Goal: Task Accomplishment & Management: Manage account settings

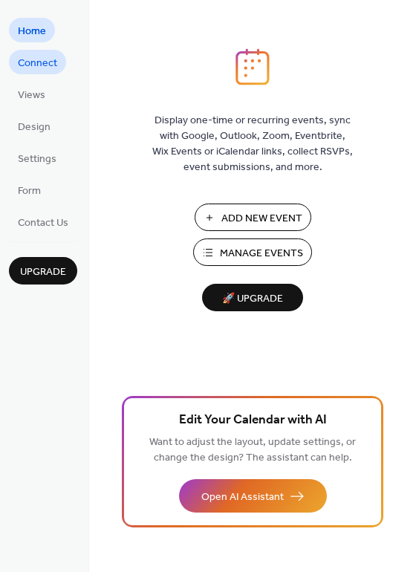
click at [48, 60] on span "Connect" at bounding box center [37, 64] width 39 height 16
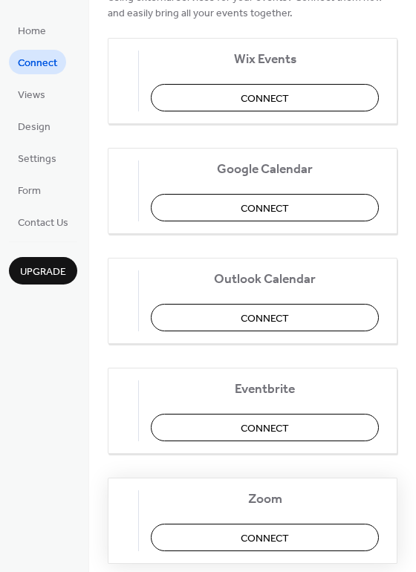
scroll to position [68, 0]
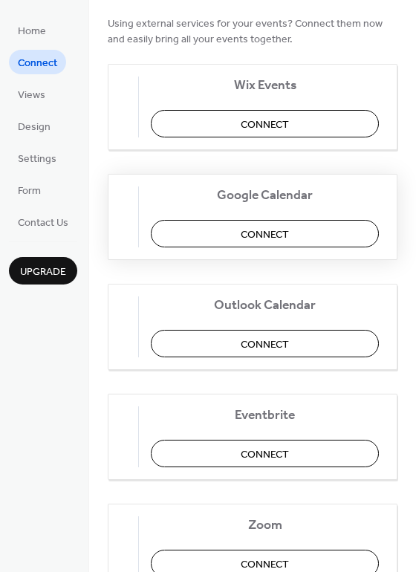
click at [264, 232] on span "Connect" at bounding box center [265, 235] width 48 height 16
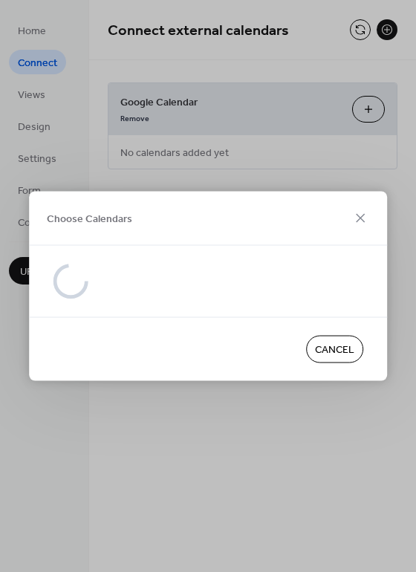
scroll to position [0, 0]
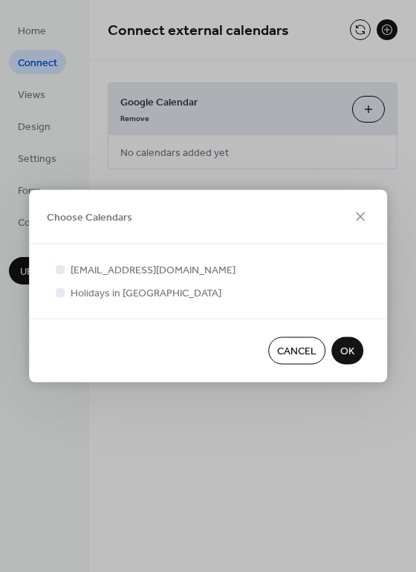
click at [354, 353] on span "OK" at bounding box center [347, 352] width 14 height 16
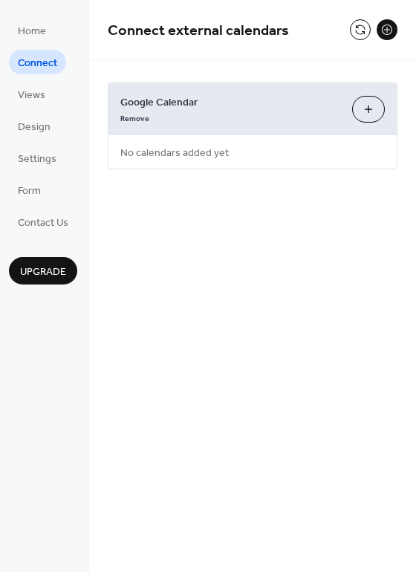
click at [368, 108] on button "Choose Calendars" at bounding box center [368, 109] width 33 height 27
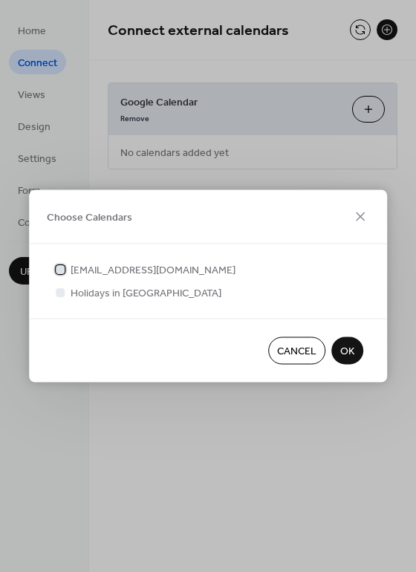
click at [164, 270] on span "[EMAIL_ADDRESS][DOMAIN_NAME]" at bounding box center [153, 271] width 165 height 16
click at [82, 293] on span "Holidays in [GEOGRAPHIC_DATA]" at bounding box center [146, 294] width 151 height 16
click at [345, 351] on span "OK" at bounding box center [347, 352] width 14 height 16
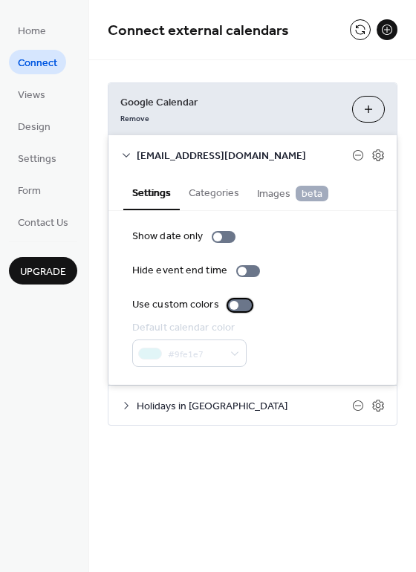
click at [242, 303] on div at bounding box center [240, 305] width 24 height 12
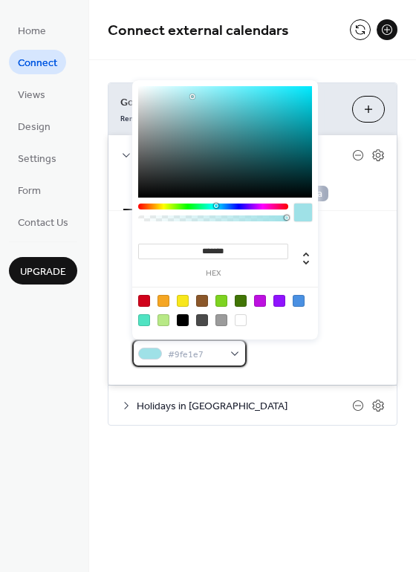
click at [235, 354] on div "#9fe1e7" at bounding box center [189, 352] width 114 height 27
click at [309, 255] on icon at bounding box center [306, 259] width 6 height 13
click at [308, 255] on icon at bounding box center [306, 259] width 6 height 13
type input "***"
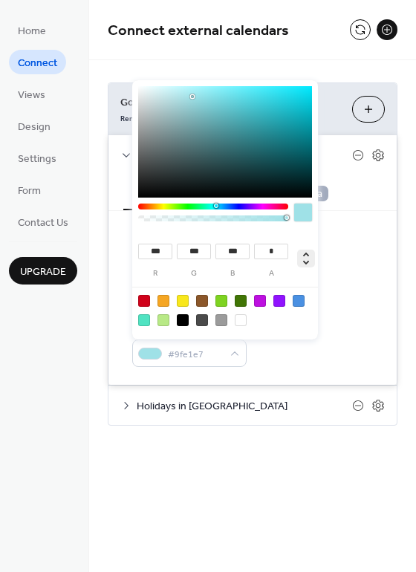
type input "***"
click at [164, 302] on div at bounding box center [163, 301] width 12 height 12
type input "**"
type input "***"
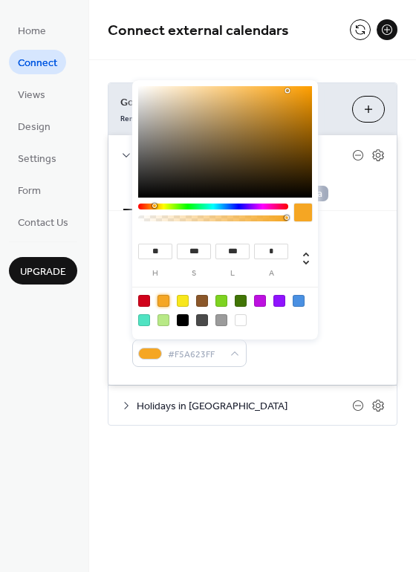
type input "**********"
click at [200, 218] on div at bounding box center [213, 218] width 146 height 6
click at [298, 297] on div at bounding box center [299, 301] width 12 height 12
type input "***"
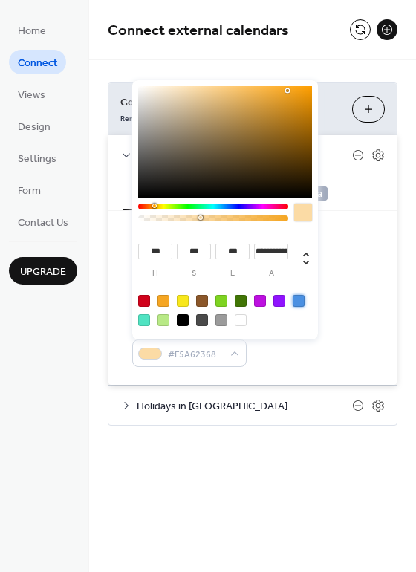
type input "***"
type input "*"
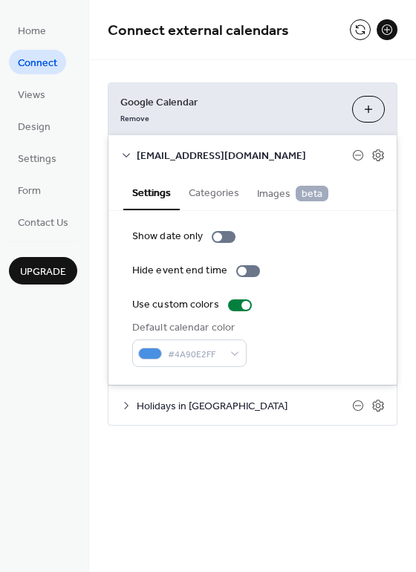
click at [348, 192] on div "Settings Categories Images beta" at bounding box center [252, 193] width 288 height 36
click at [194, 404] on span "Holidays in [GEOGRAPHIC_DATA]" at bounding box center [244, 407] width 215 height 16
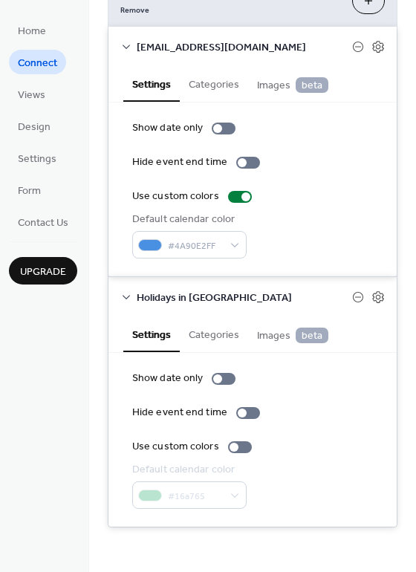
scroll to position [108, 0]
click at [238, 447] on div at bounding box center [240, 447] width 24 height 12
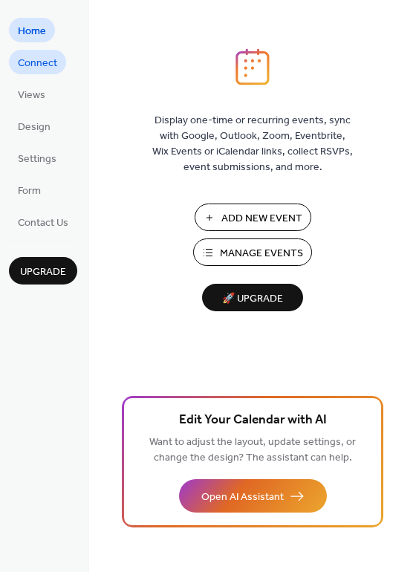
click at [30, 64] on span "Connect" at bounding box center [37, 64] width 39 height 16
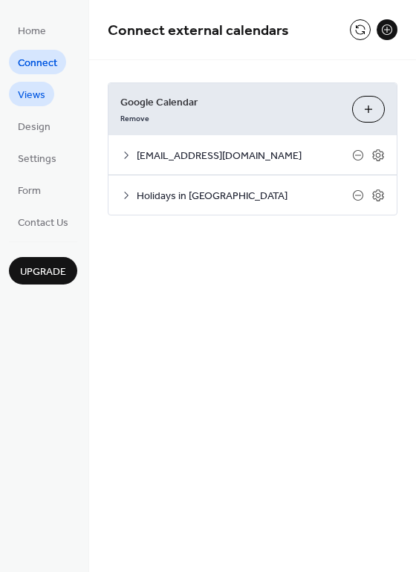
click at [35, 102] on span "Views" at bounding box center [31, 96] width 27 height 16
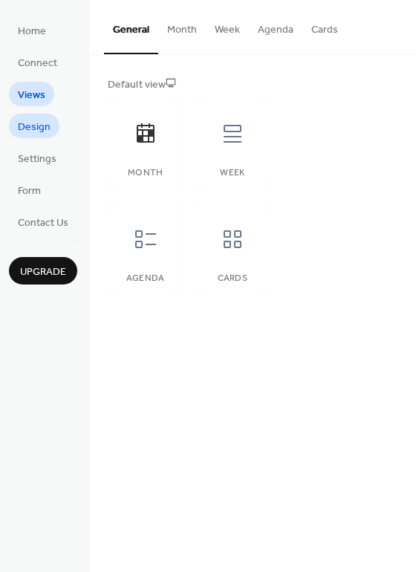
click at [39, 128] on span "Design" at bounding box center [34, 128] width 33 height 16
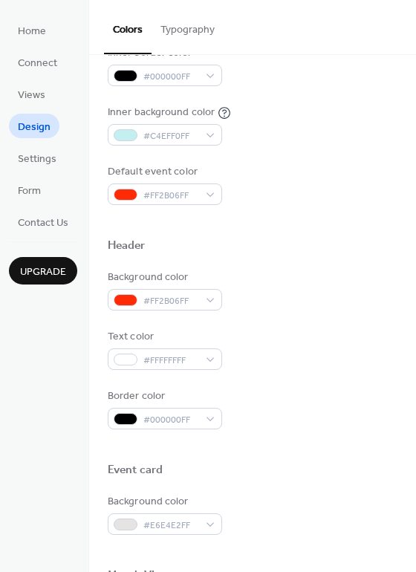
scroll to position [346, 0]
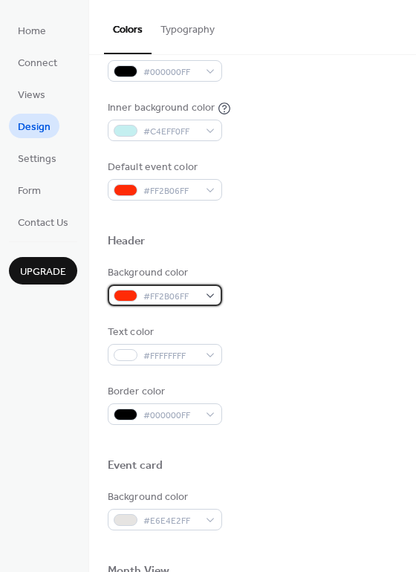
click at [212, 290] on div "#FF2B06FF" at bounding box center [165, 295] width 114 height 22
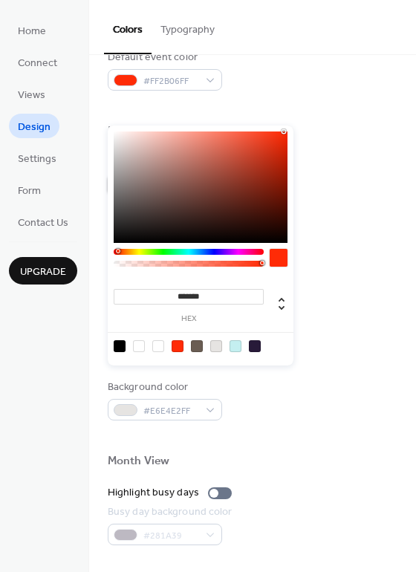
scroll to position [457, 0]
click at [214, 344] on div at bounding box center [216, 346] width 12 height 12
type input "*******"
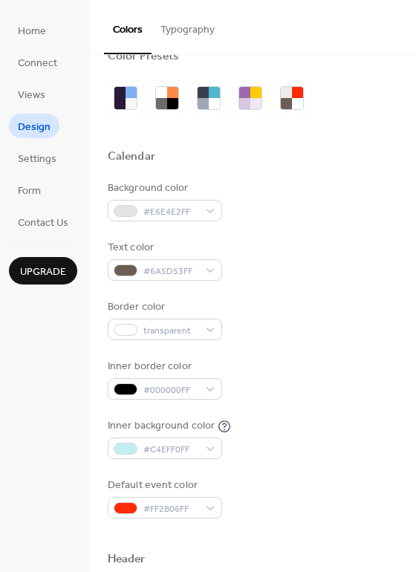
scroll to position [25, 0]
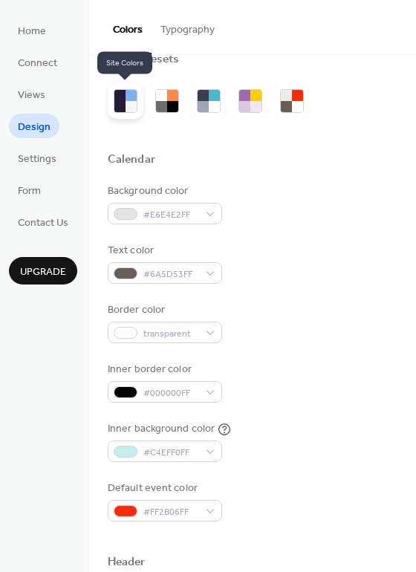
click at [125, 105] on div at bounding box center [119, 106] width 11 height 11
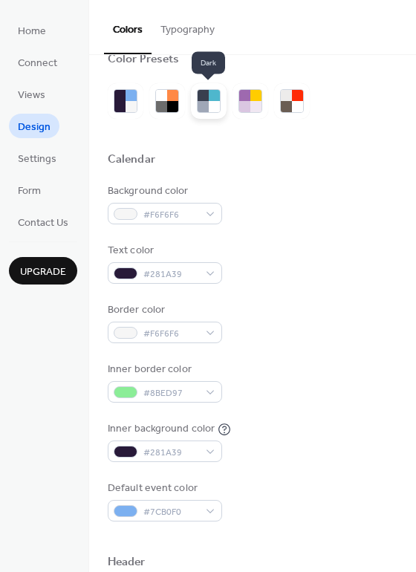
click at [213, 102] on div at bounding box center [214, 106] width 11 height 11
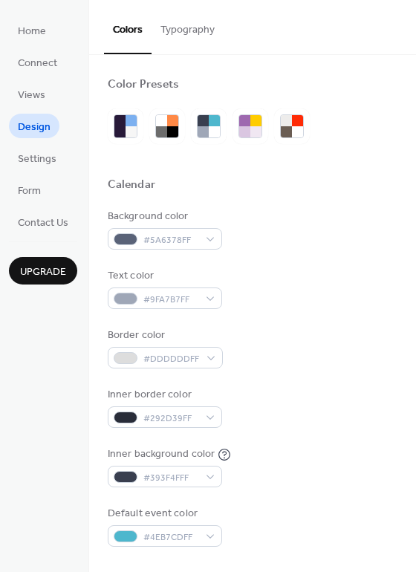
scroll to position [0, 0]
click at [206, 128] on div at bounding box center [203, 131] width 11 height 11
click at [155, 127] on div at bounding box center [167, 126] width 24 height 24
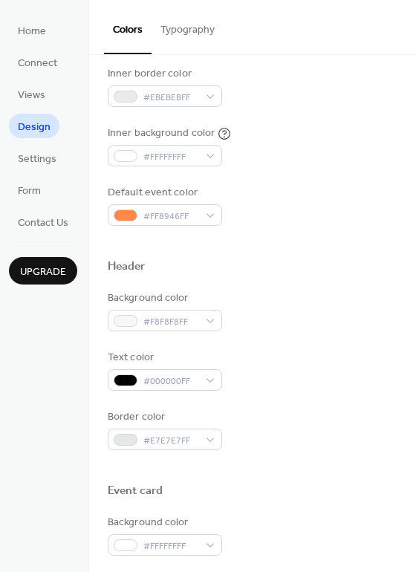
scroll to position [325, 0]
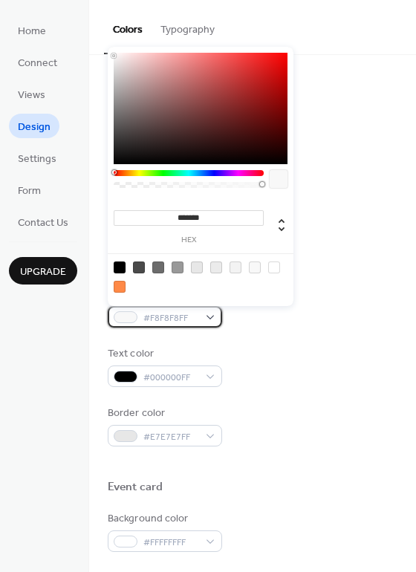
click at [217, 318] on div "#F8F8F8FF" at bounding box center [165, 317] width 114 height 22
click at [198, 269] on div at bounding box center [197, 267] width 12 height 12
type input "*******"
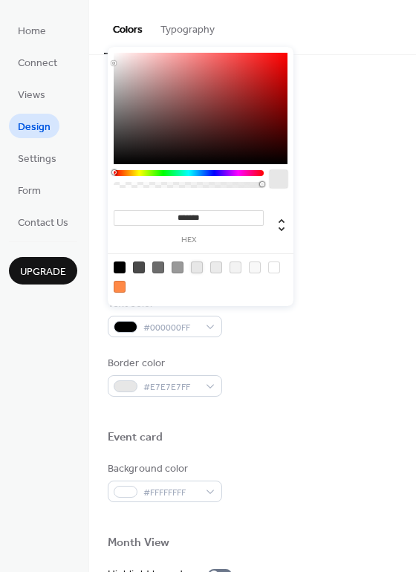
scroll to position [375, 0]
click at [276, 180] on div at bounding box center [279, 179] width 18 height 18
click at [221, 220] on input "*******" at bounding box center [189, 218] width 150 height 16
click at [255, 301] on div "******* hex" at bounding box center [201, 176] width 186 height 259
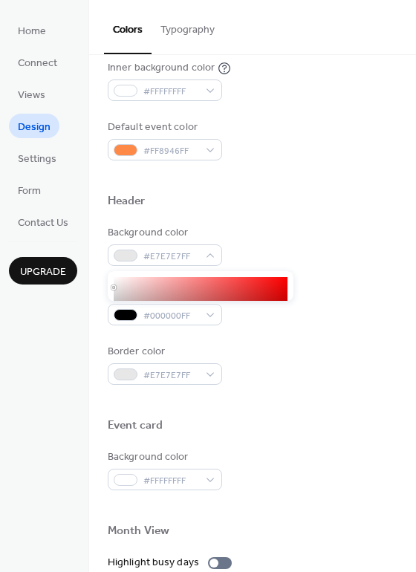
scroll to position [387, 0]
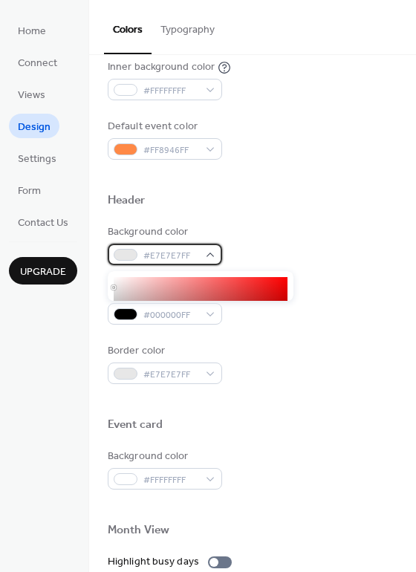
click at [221, 255] on div "#E7E7E7FF" at bounding box center [165, 255] width 114 height 22
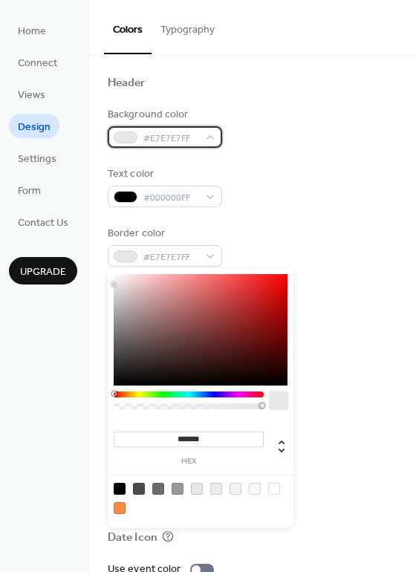
scroll to position [536, 0]
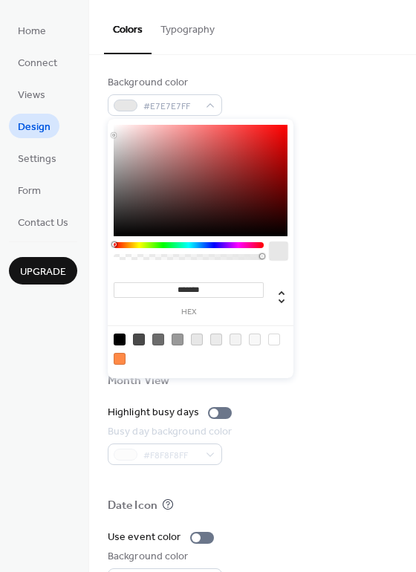
click at [180, 243] on div at bounding box center [189, 245] width 150 height 6
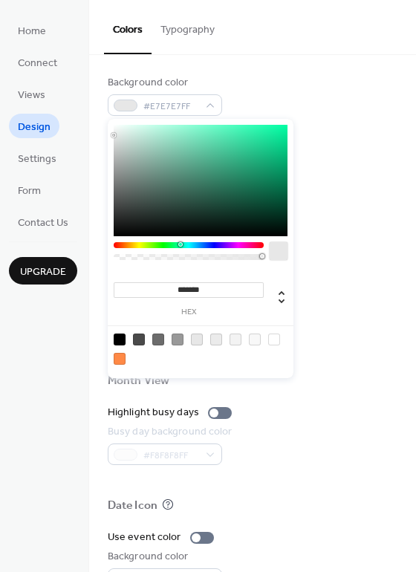
click at [192, 249] on div at bounding box center [189, 254] width 150 height 25
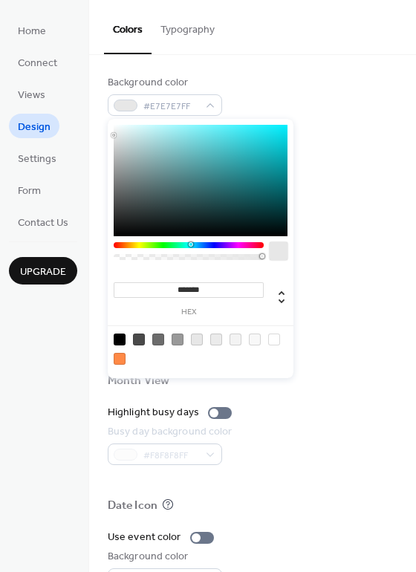
click at [190, 247] on div at bounding box center [189, 245] width 150 height 6
click at [201, 162] on div at bounding box center [201, 180] width 174 height 111
click at [191, 150] on div at bounding box center [201, 180] width 174 height 111
click at [190, 139] on div at bounding box center [201, 180] width 174 height 111
type input "***"
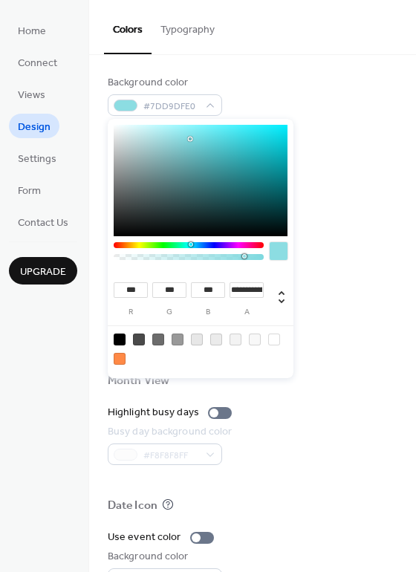
click at [244, 255] on div at bounding box center [189, 257] width 146 height 6
click at [232, 258] on div at bounding box center [189, 257] width 146 height 6
click at [222, 258] on div at bounding box center [189, 257] width 146 height 6
click at [285, 254] on div at bounding box center [279, 251] width 18 height 18
click at [280, 251] on div at bounding box center [279, 251] width 18 height 18
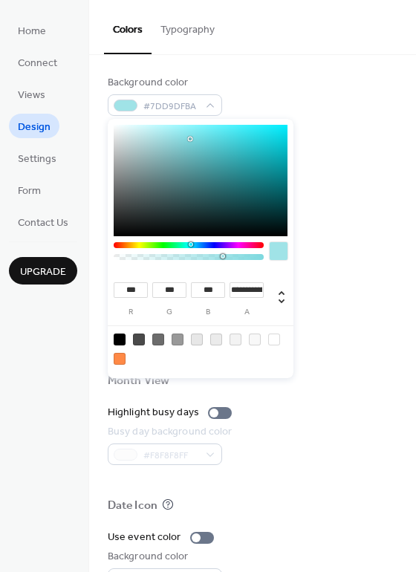
type input "**********"
click at [215, 254] on div at bounding box center [189, 257] width 146 height 6
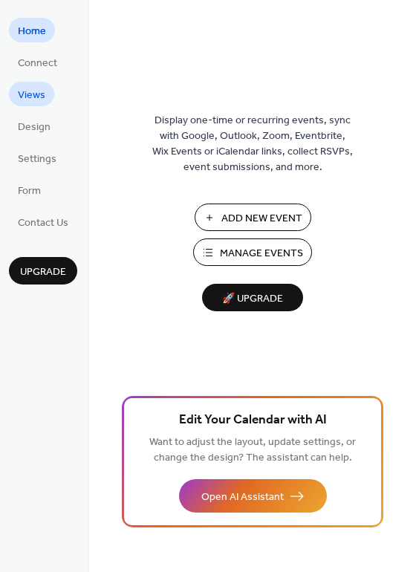
click at [25, 101] on span "Views" at bounding box center [31, 96] width 27 height 16
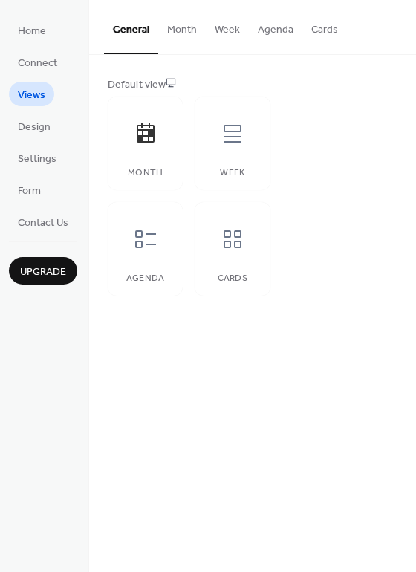
click at [179, 31] on button "Month" at bounding box center [182, 26] width 48 height 53
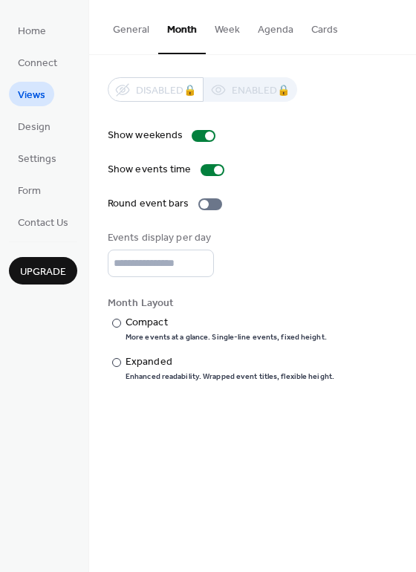
click at [224, 22] on button "Week" at bounding box center [227, 26] width 43 height 53
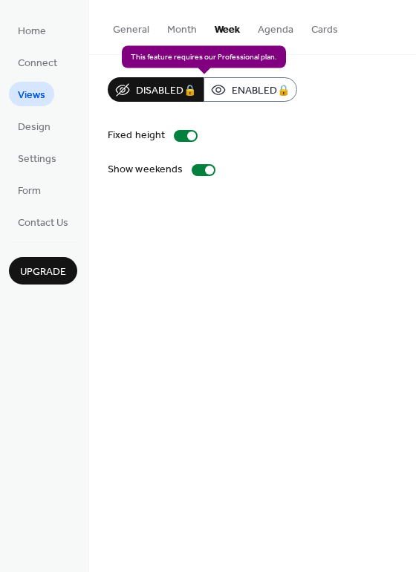
click at [246, 85] on div "Disabled 🔒 Enabled 🔒" at bounding box center [202, 89] width 189 height 25
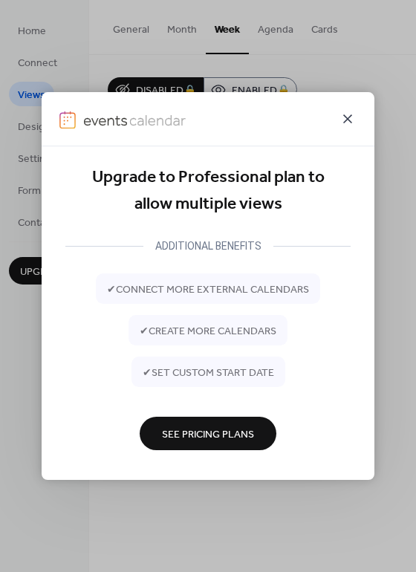
click at [352, 114] on icon at bounding box center [348, 119] width 18 height 18
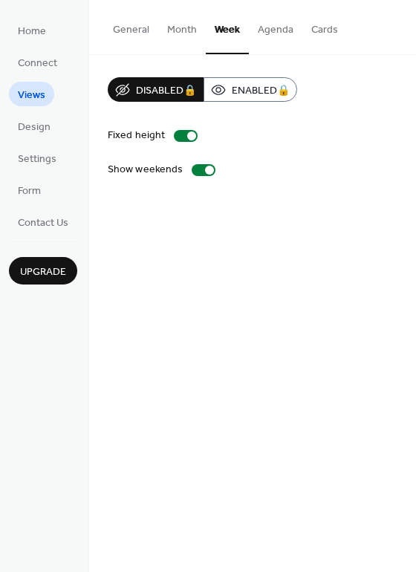
click at [176, 32] on button "Month" at bounding box center [182, 26] width 48 height 53
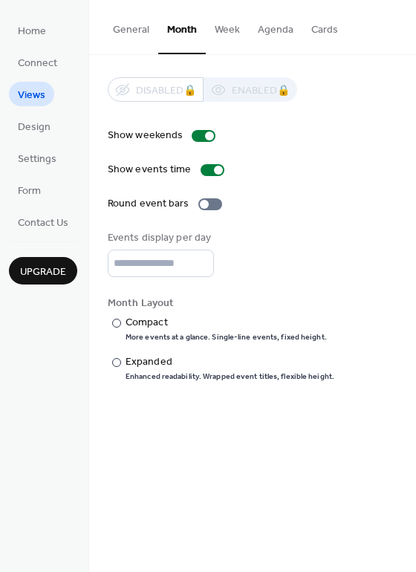
click at [272, 25] on button "Agenda" at bounding box center [275, 26] width 53 height 53
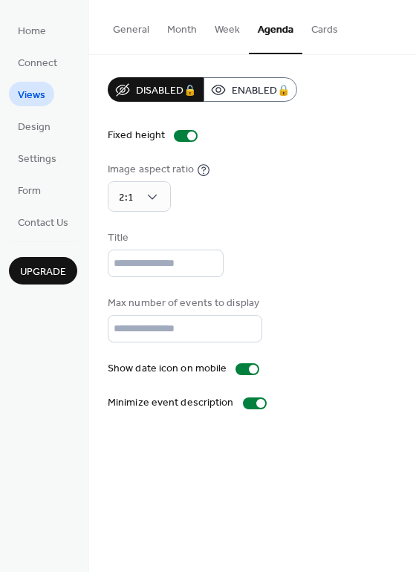
click at [319, 27] on button "Cards" at bounding box center [324, 26] width 45 height 53
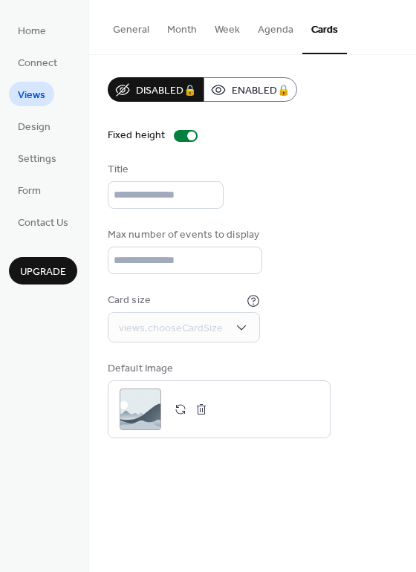
click at [182, 28] on button "Month" at bounding box center [182, 26] width 48 height 53
